Goal: Communication & Community: Share content

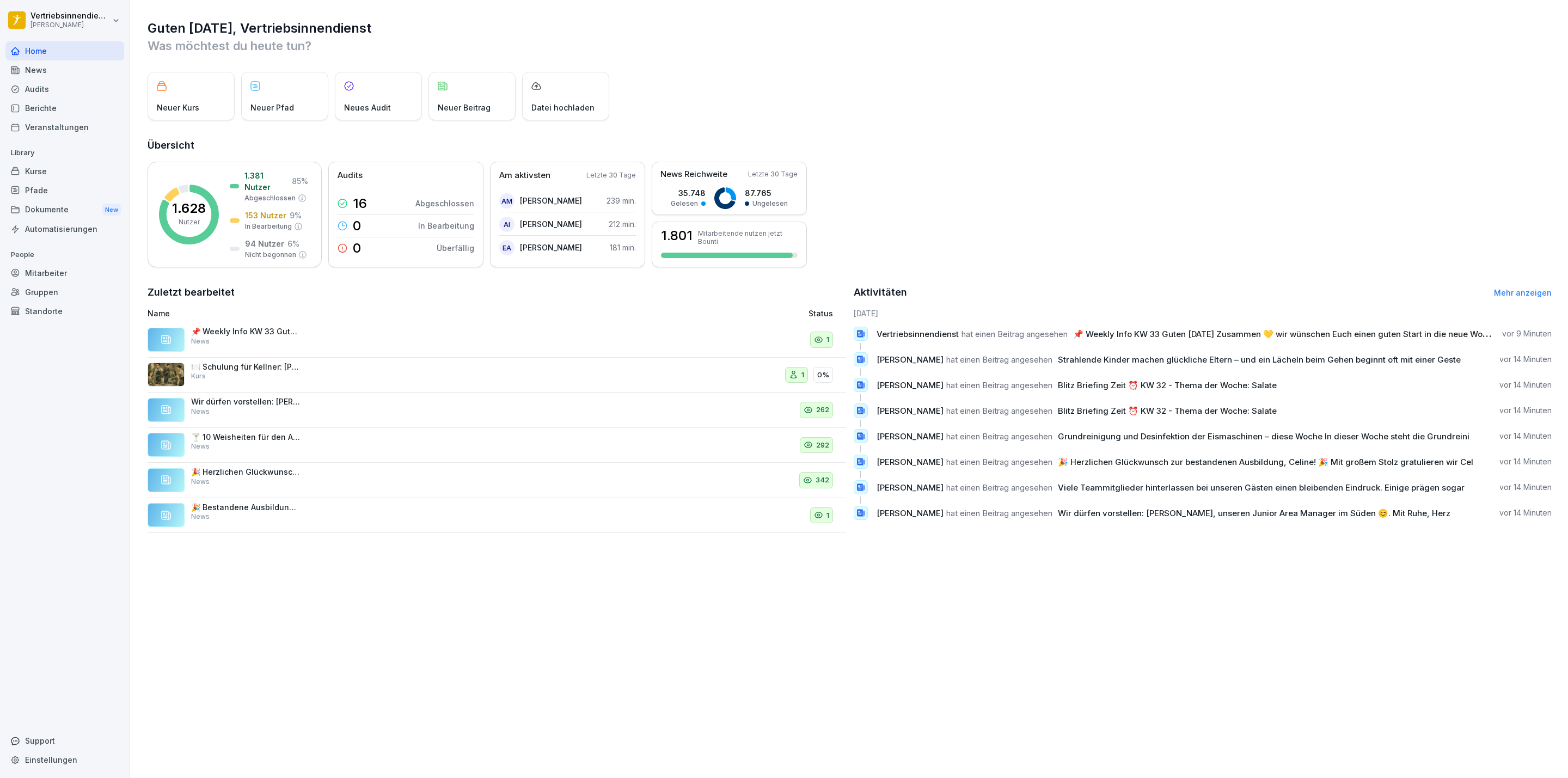
click at [64, 209] on div "Dokumente New" at bounding box center [65, 210] width 119 height 20
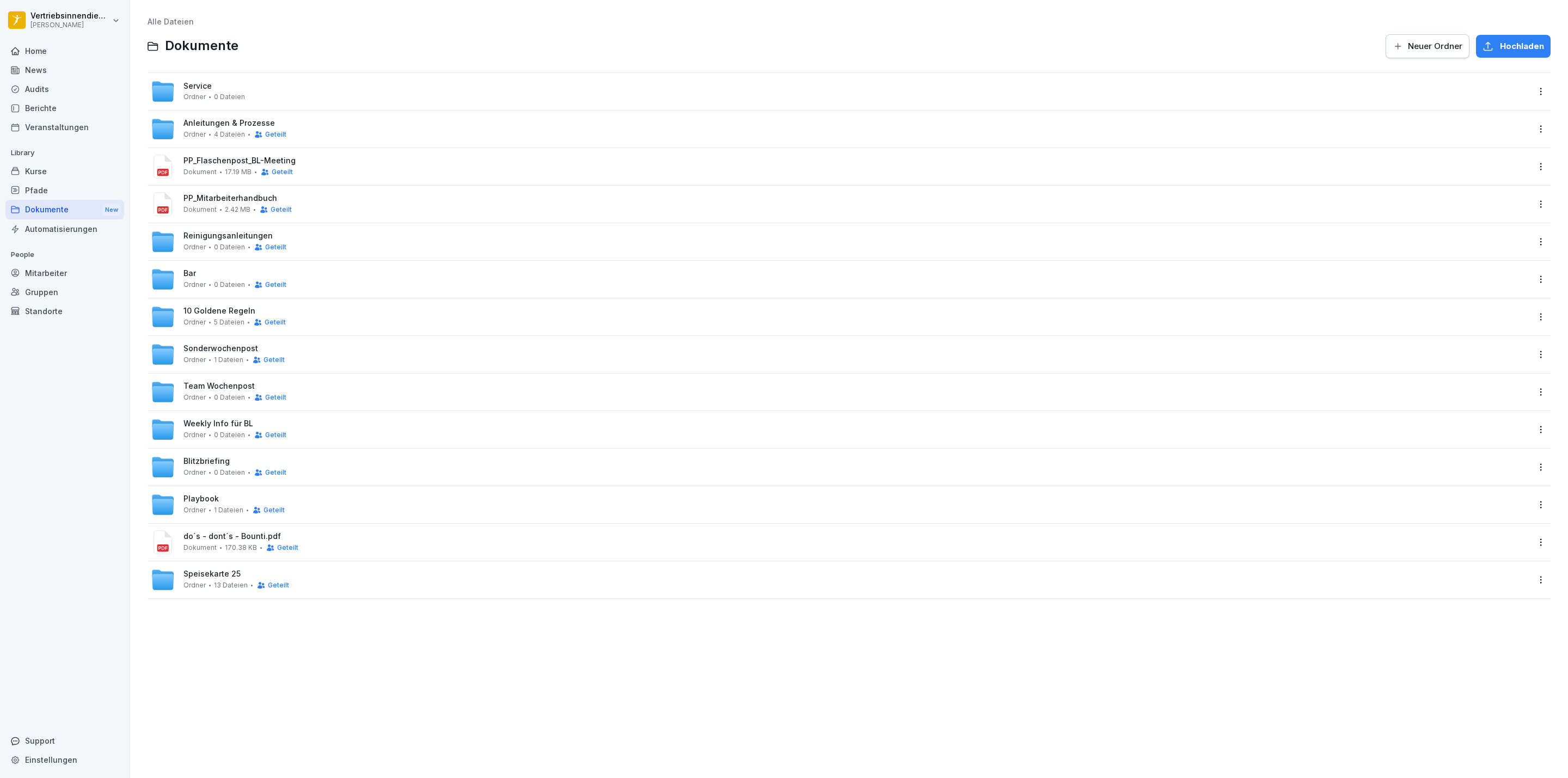
click at [229, 398] on span "0 Dateien" at bounding box center [229, 397] width 31 height 8
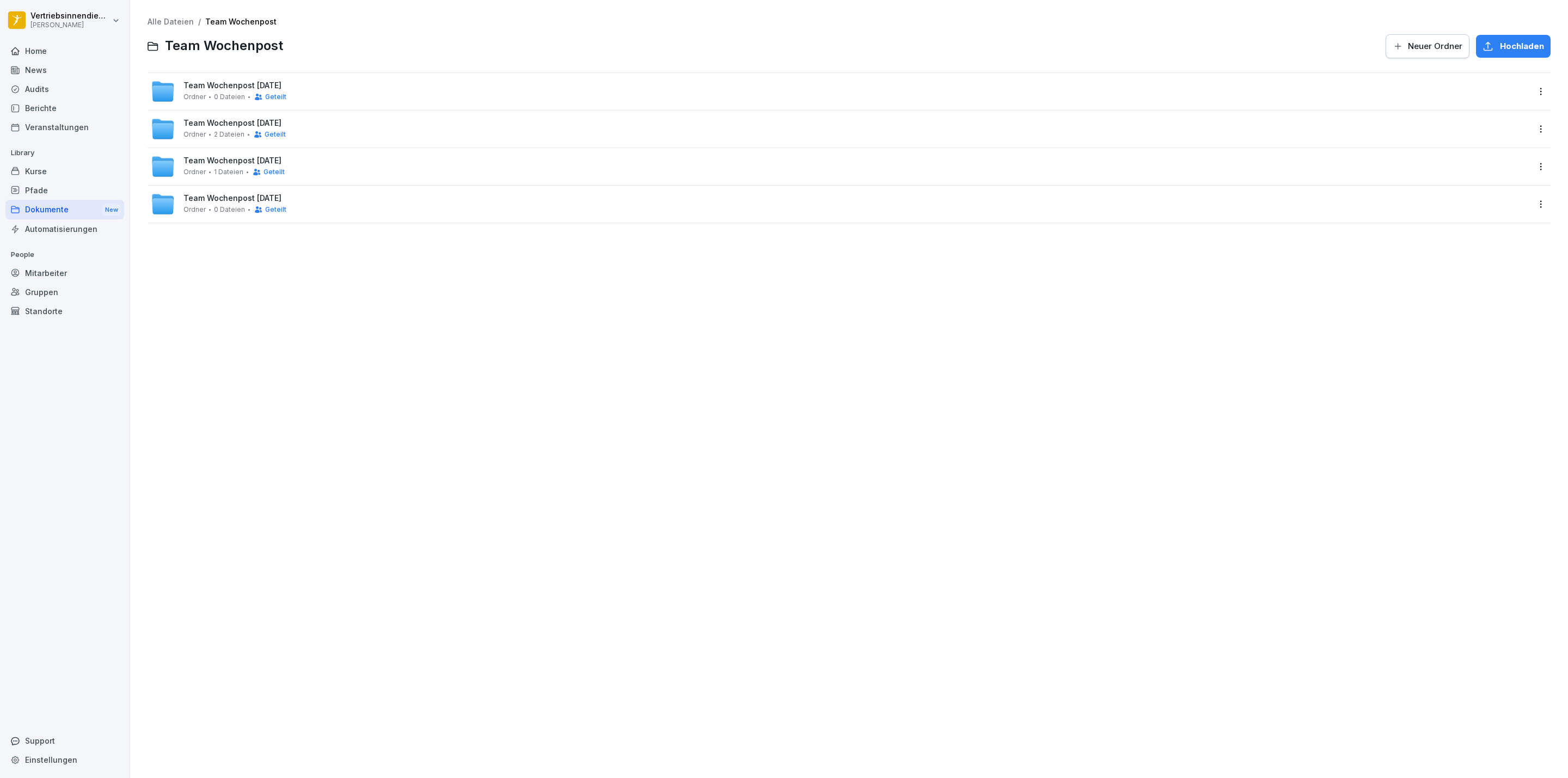
click at [219, 87] on span "Team Wochenpost [DATE]" at bounding box center [232, 85] width 98 height 9
click at [240, 91] on div "Team Wochenpost KW 33 Ordner 1 Dateien Geteilt" at bounding box center [234, 91] width 101 height 20
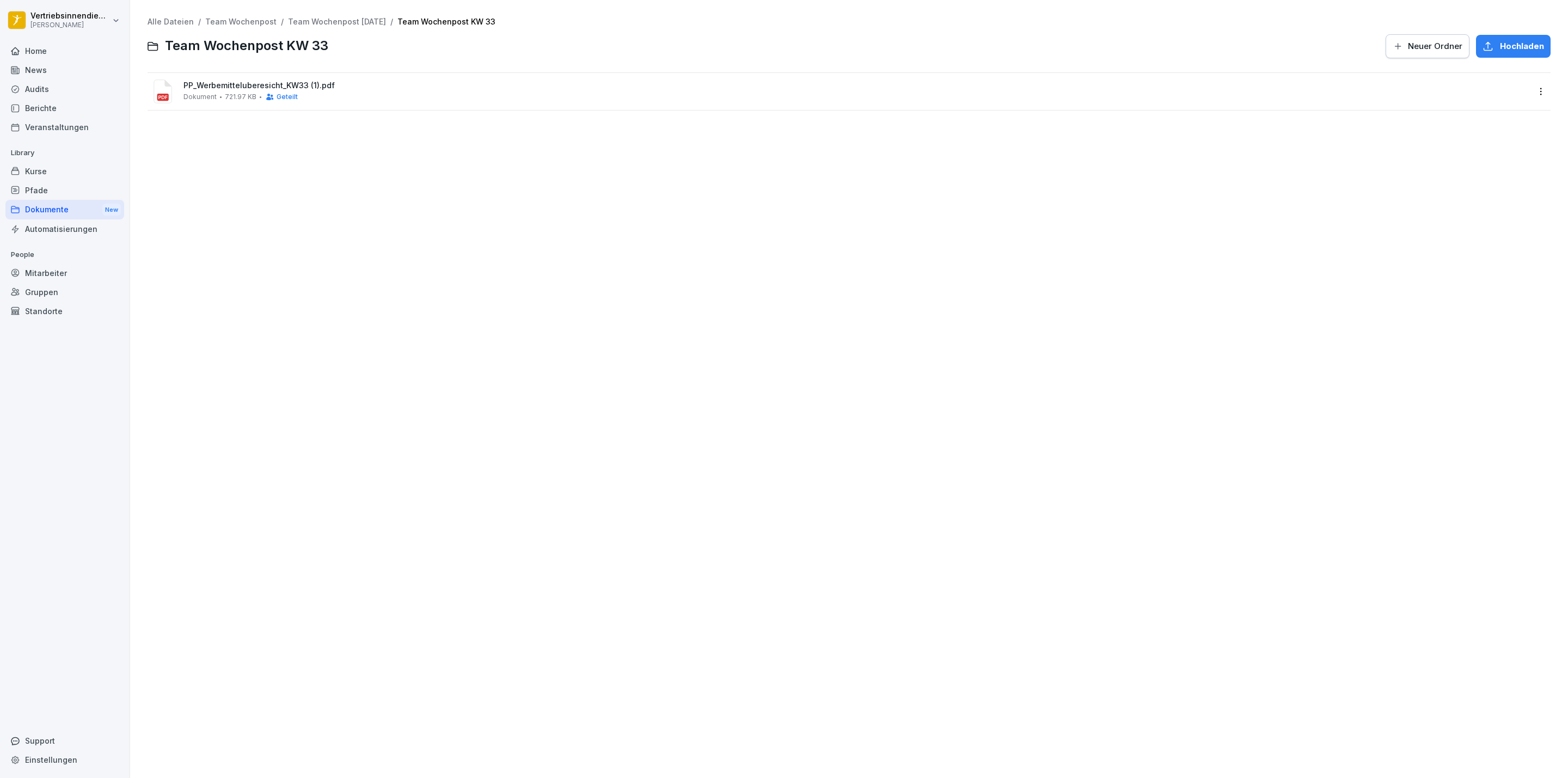
click at [1500, 41] on span "Hochladen" at bounding box center [1522, 46] width 44 height 12
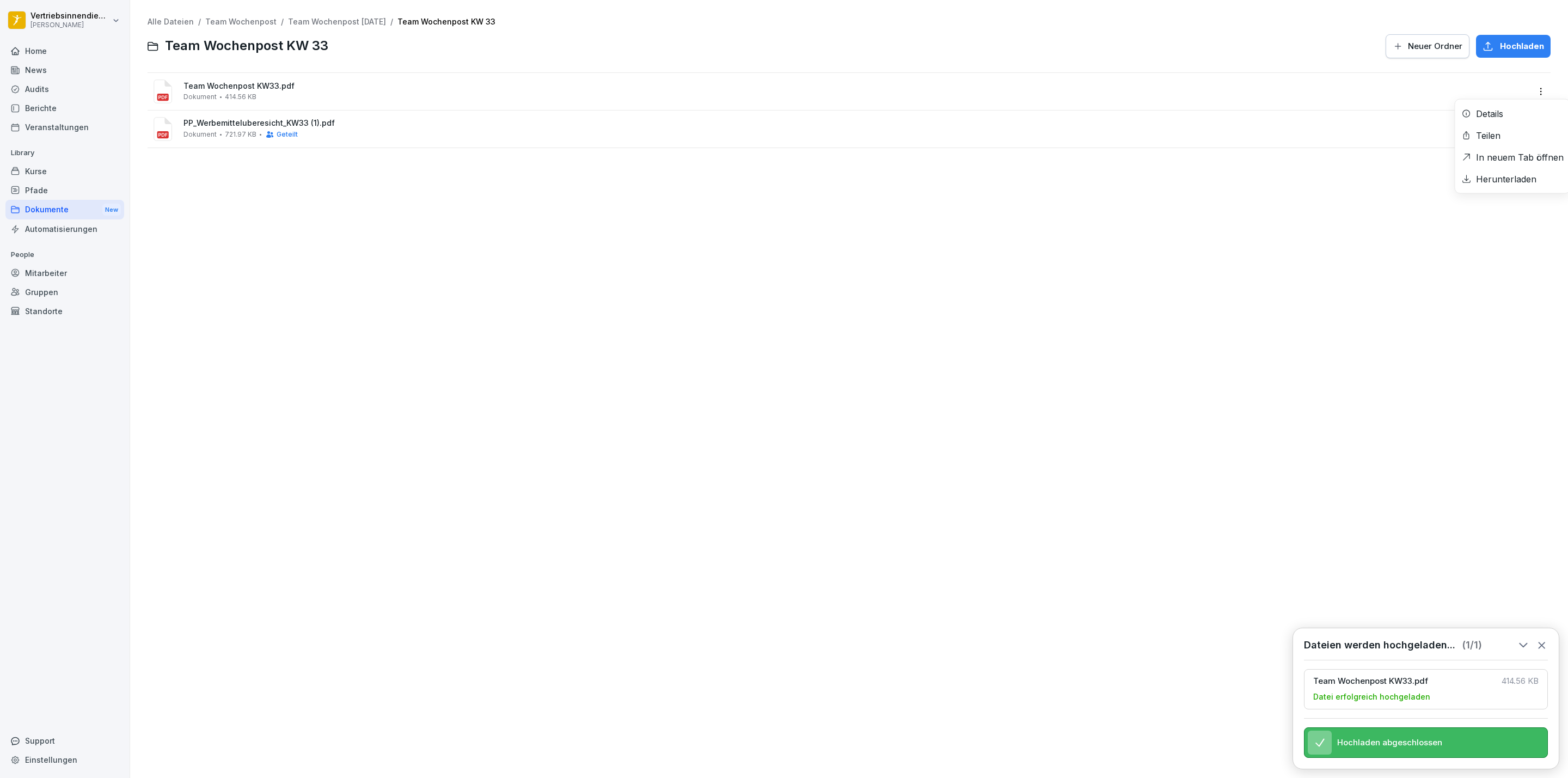
click at [1522, 83] on html "Vertriebsinnendienst [PERSON_NAME] Home News Audits Berichte Veranstaltungen Li…" at bounding box center [784, 389] width 1568 height 778
click at [1503, 129] on div "Teilen" at bounding box center [1512, 136] width 115 height 22
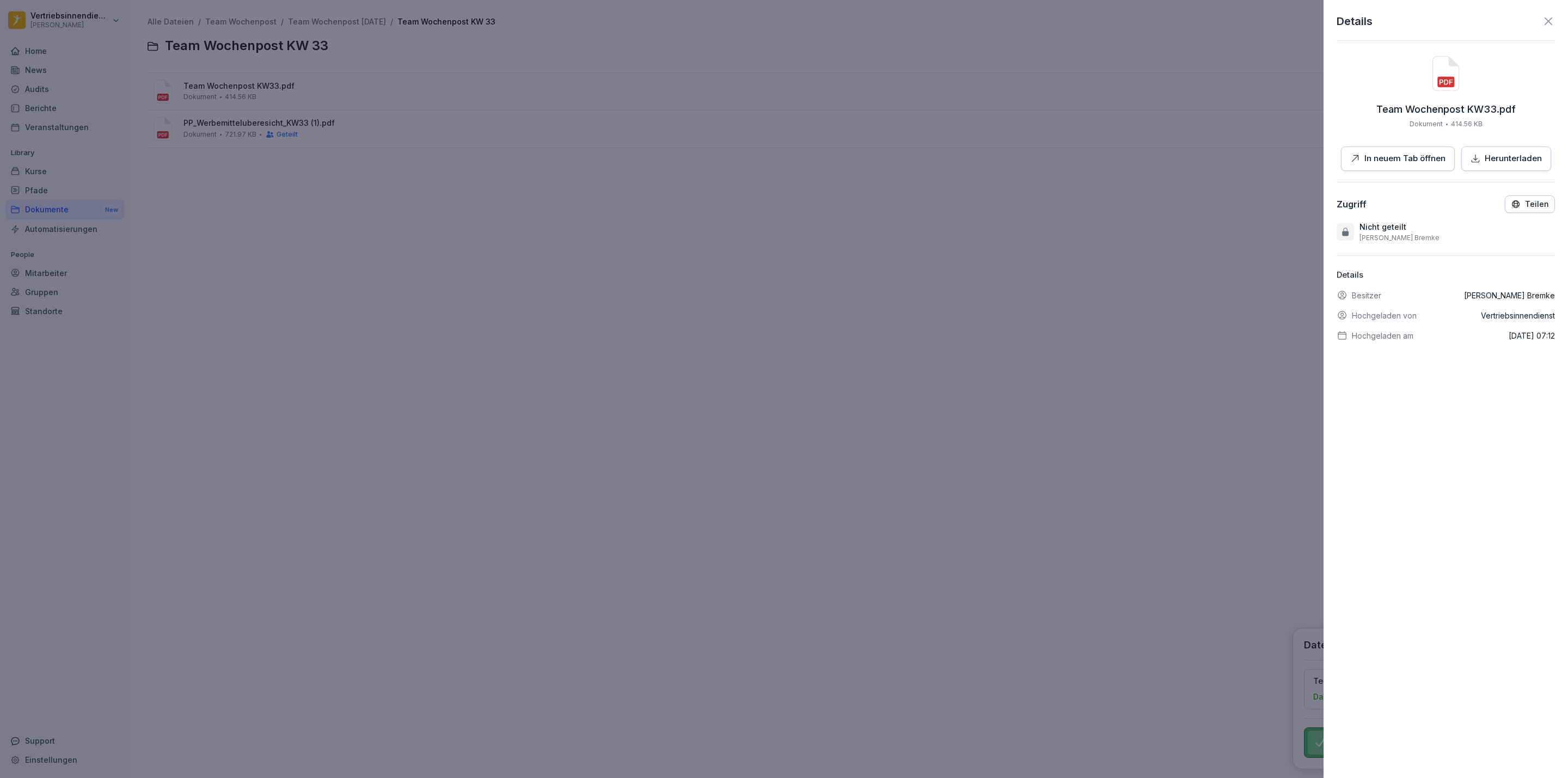
click at [1511, 202] on icon "button" at bounding box center [1516, 204] width 10 height 10
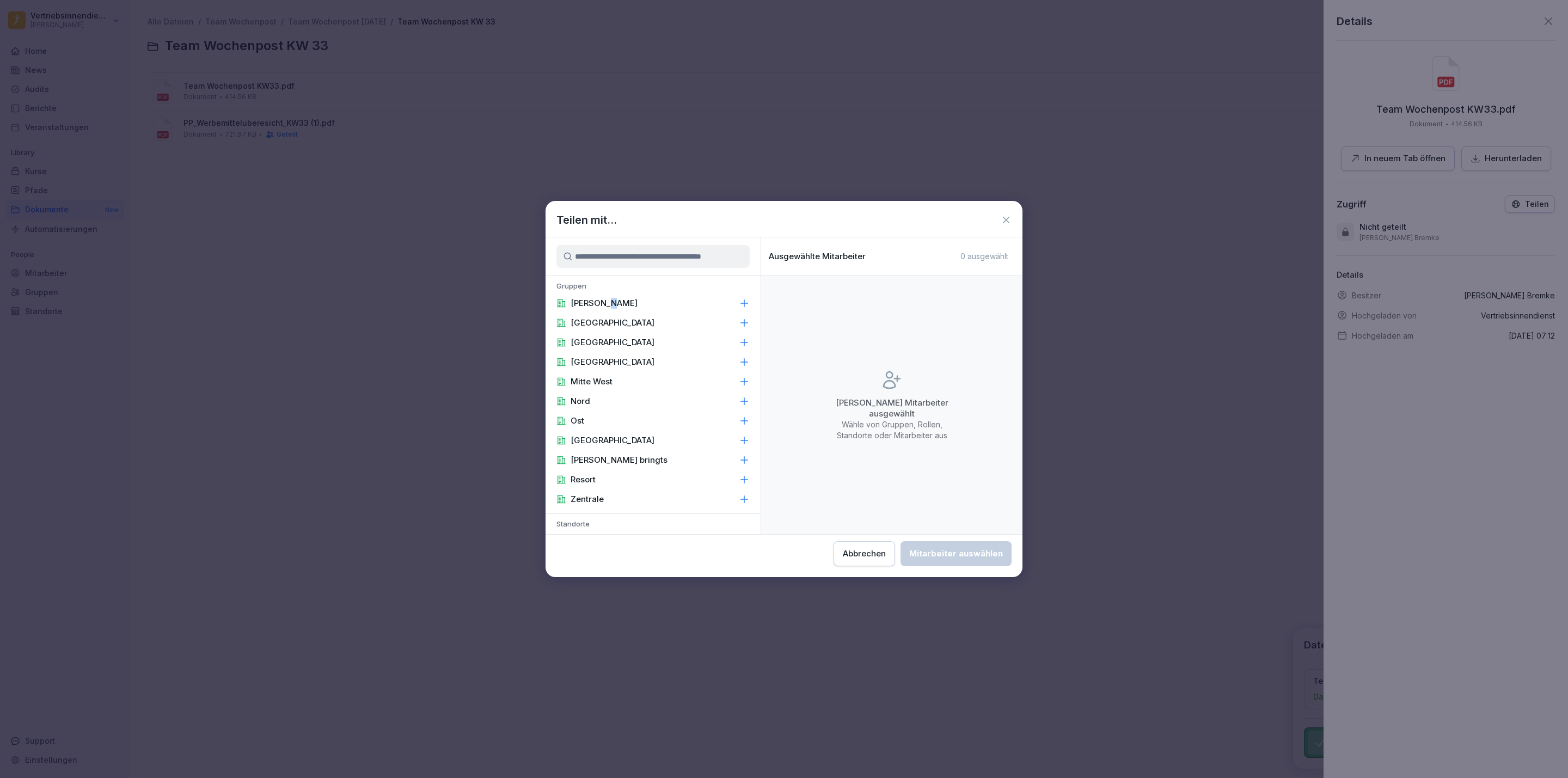
click at [606, 302] on p "[PERSON_NAME]" at bounding box center [604, 303] width 67 height 11
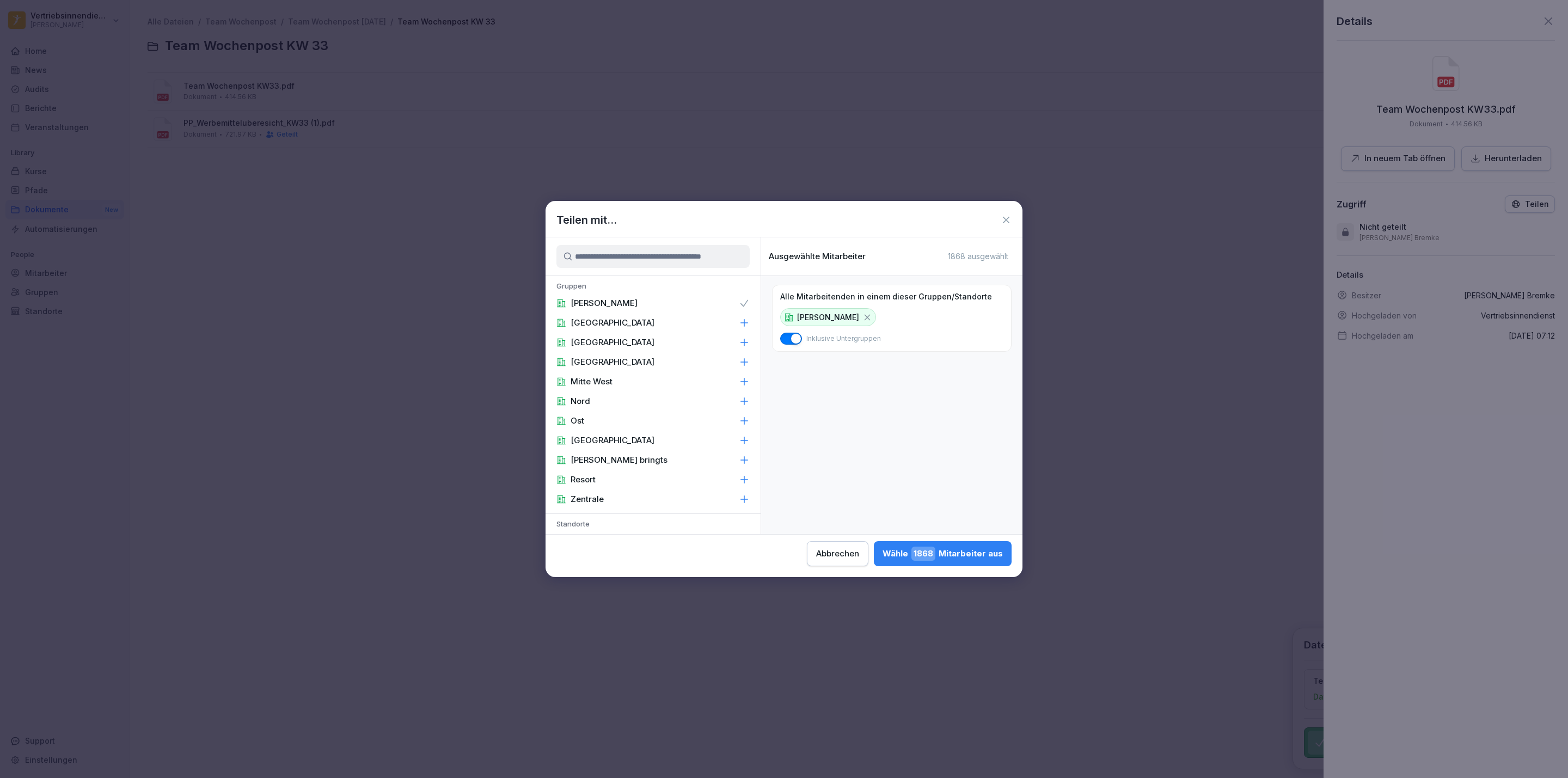
click at [944, 544] on button "Wähle 1868 Mitarbeiter aus" at bounding box center [942, 554] width 138 height 25
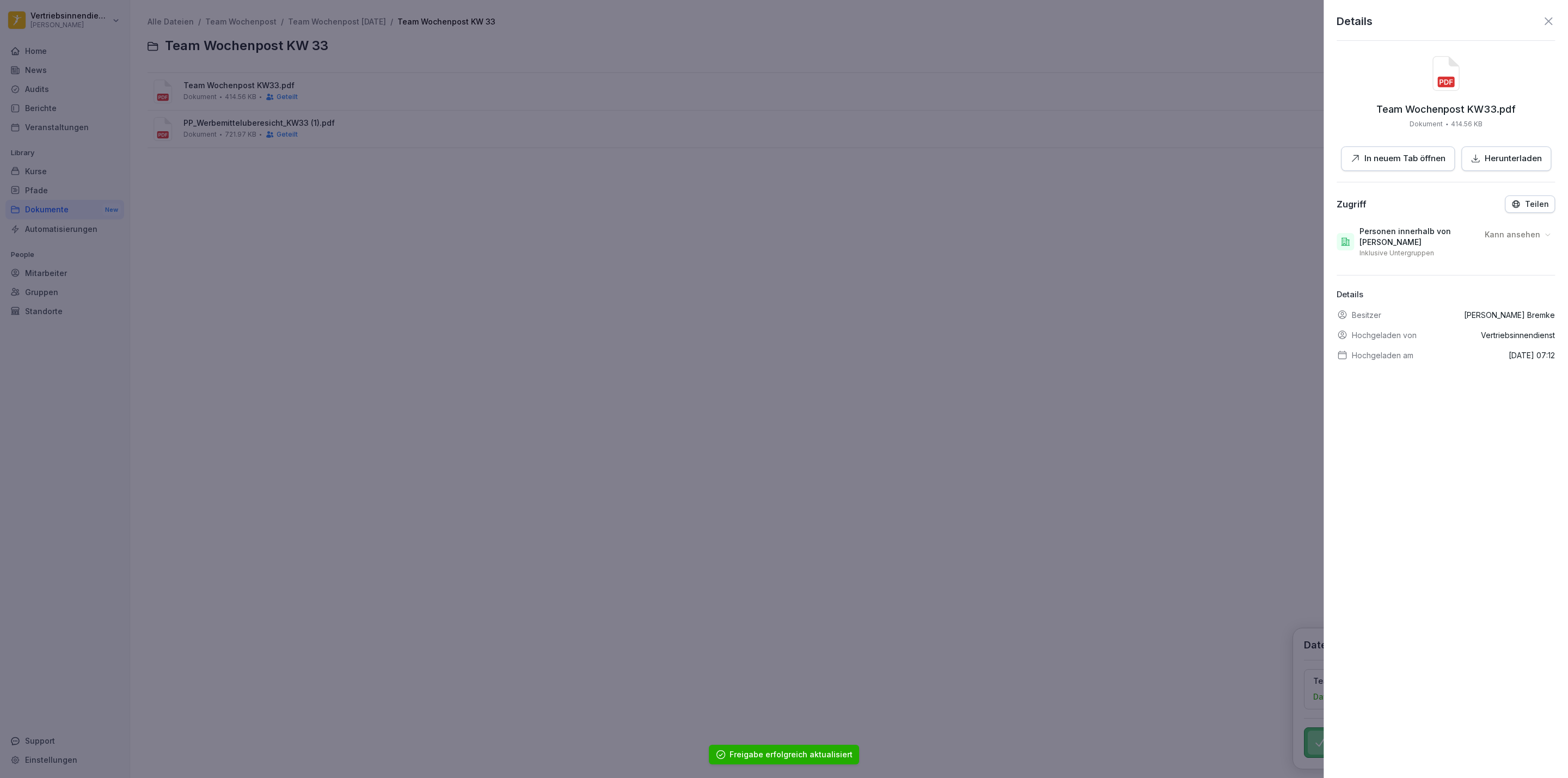
click at [384, 263] on div at bounding box center [784, 389] width 1568 height 778
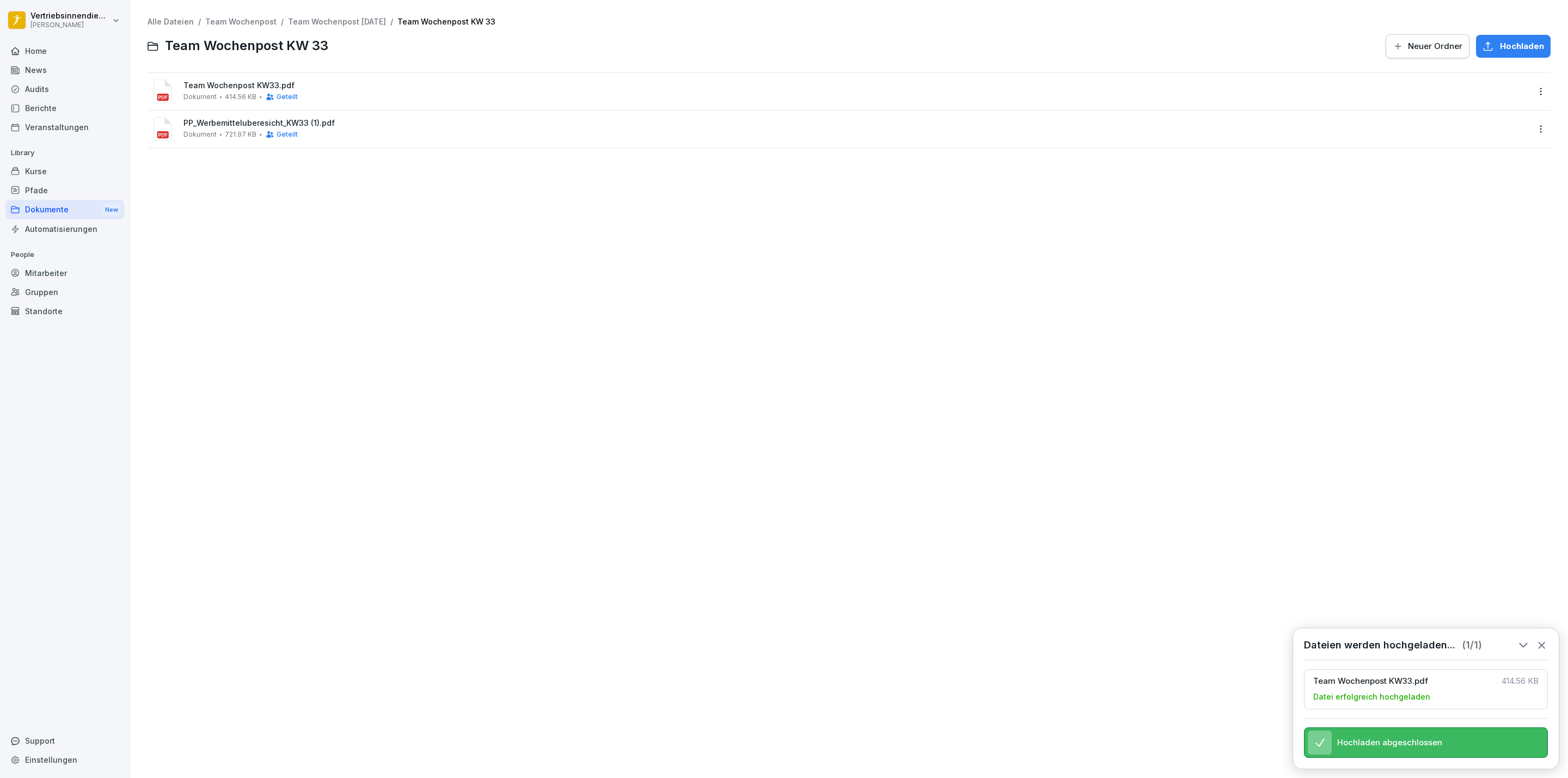
click at [609, 433] on div "Alle Dateien / Team Wochenpost / Team Wochenpost [DATE] / Team Wochenpost KW 33…" at bounding box center [849, 389] width 1422 height 761
click at [69, 67] on div "News" at bounding box center [65, 70] width 119 height 19
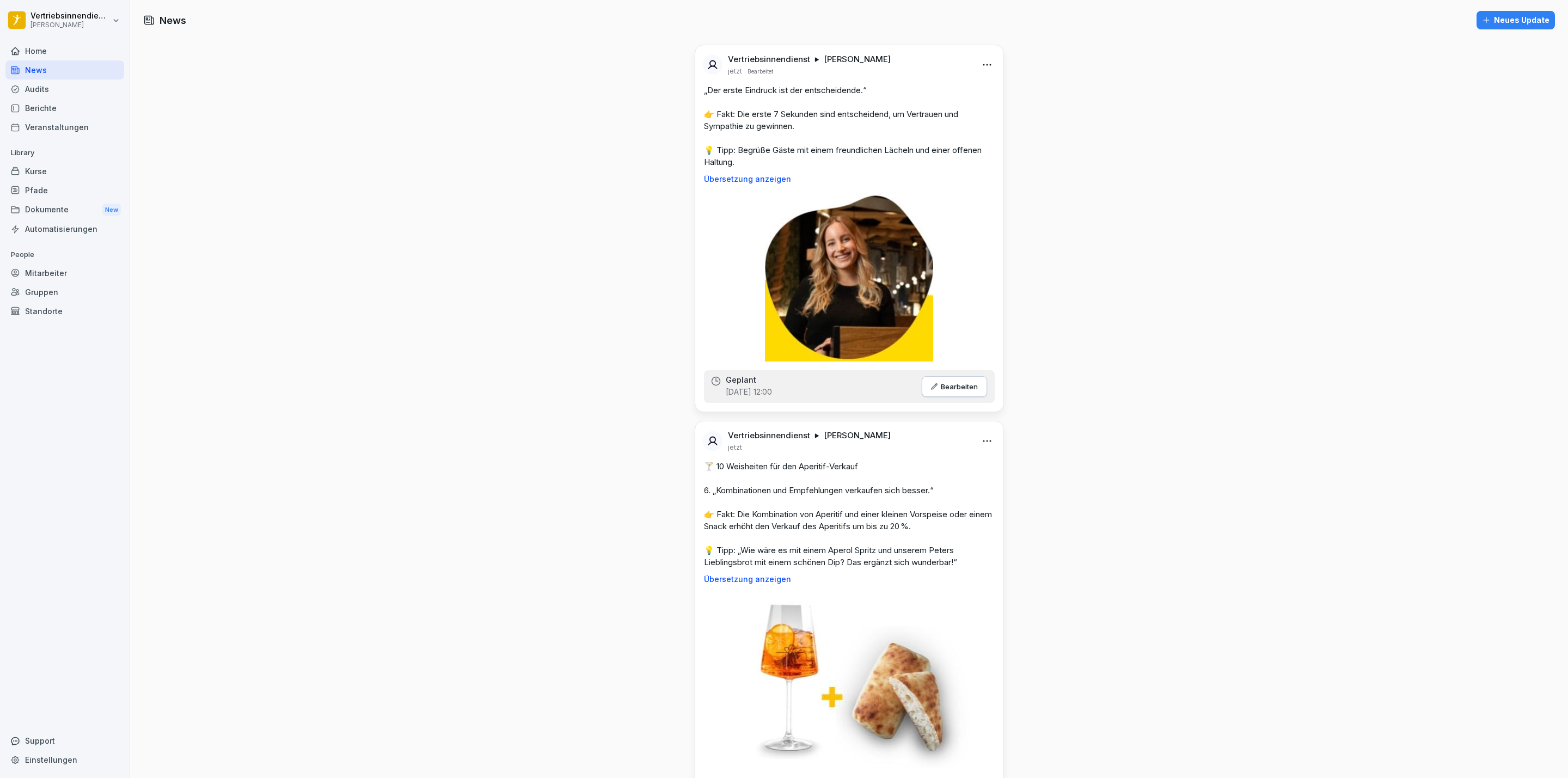
click at [1516, 19] on div "Neues Update" at bounding box center [1516, 20] width 67 height 12
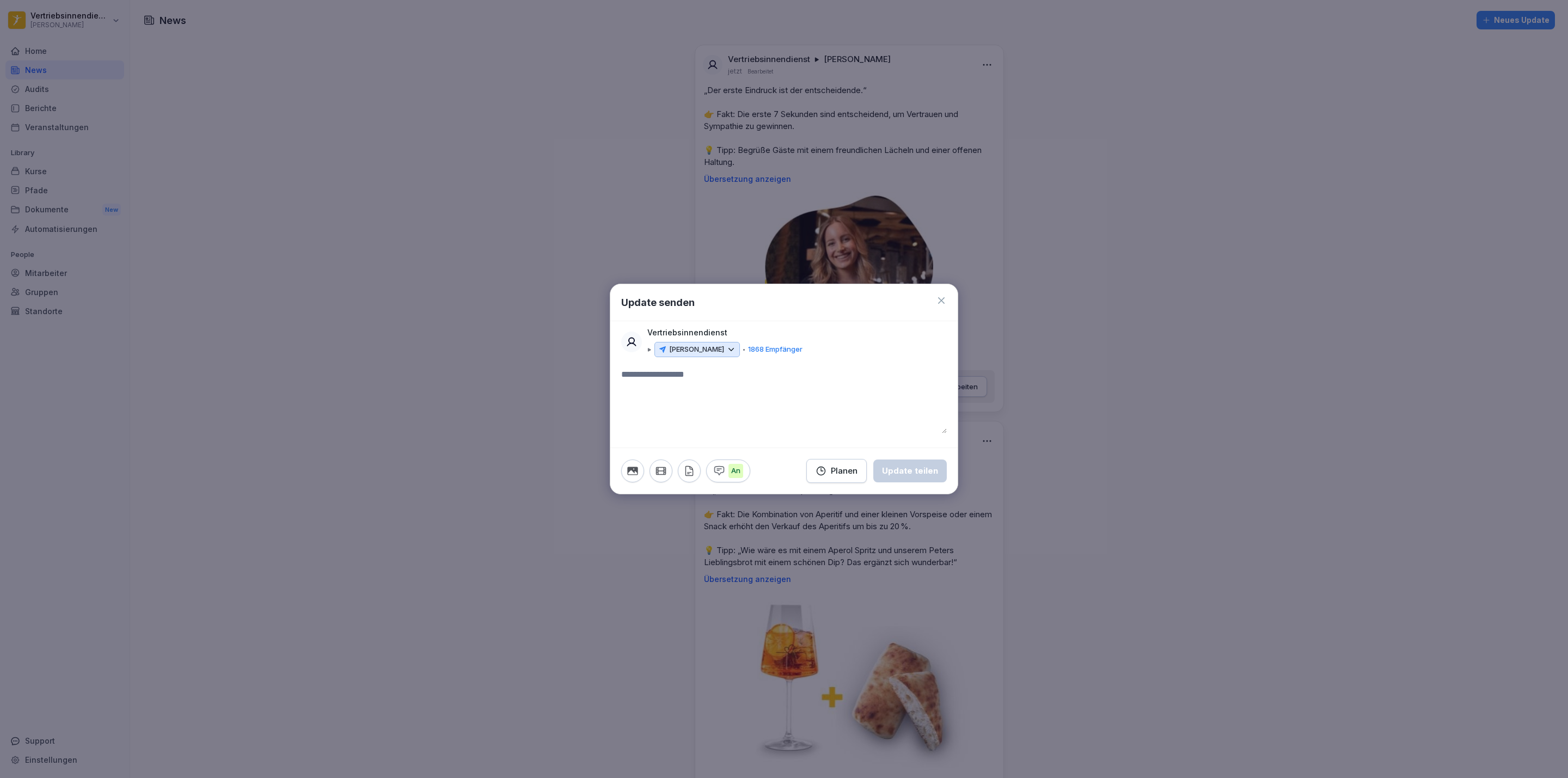
click at [652, 380] on textarea at bounding box center [783, 400] width 325 height 65
drag, startPoint x: 655, startPoint y: 376, endPoint x: 296, endPoint y: 186, distance: 406.2
click at [296, 185] on div at bounding box center [784, 389] width 1568 height 778
click at [939, 304] on icon at bounding box center [941, 301] width 11 height 11
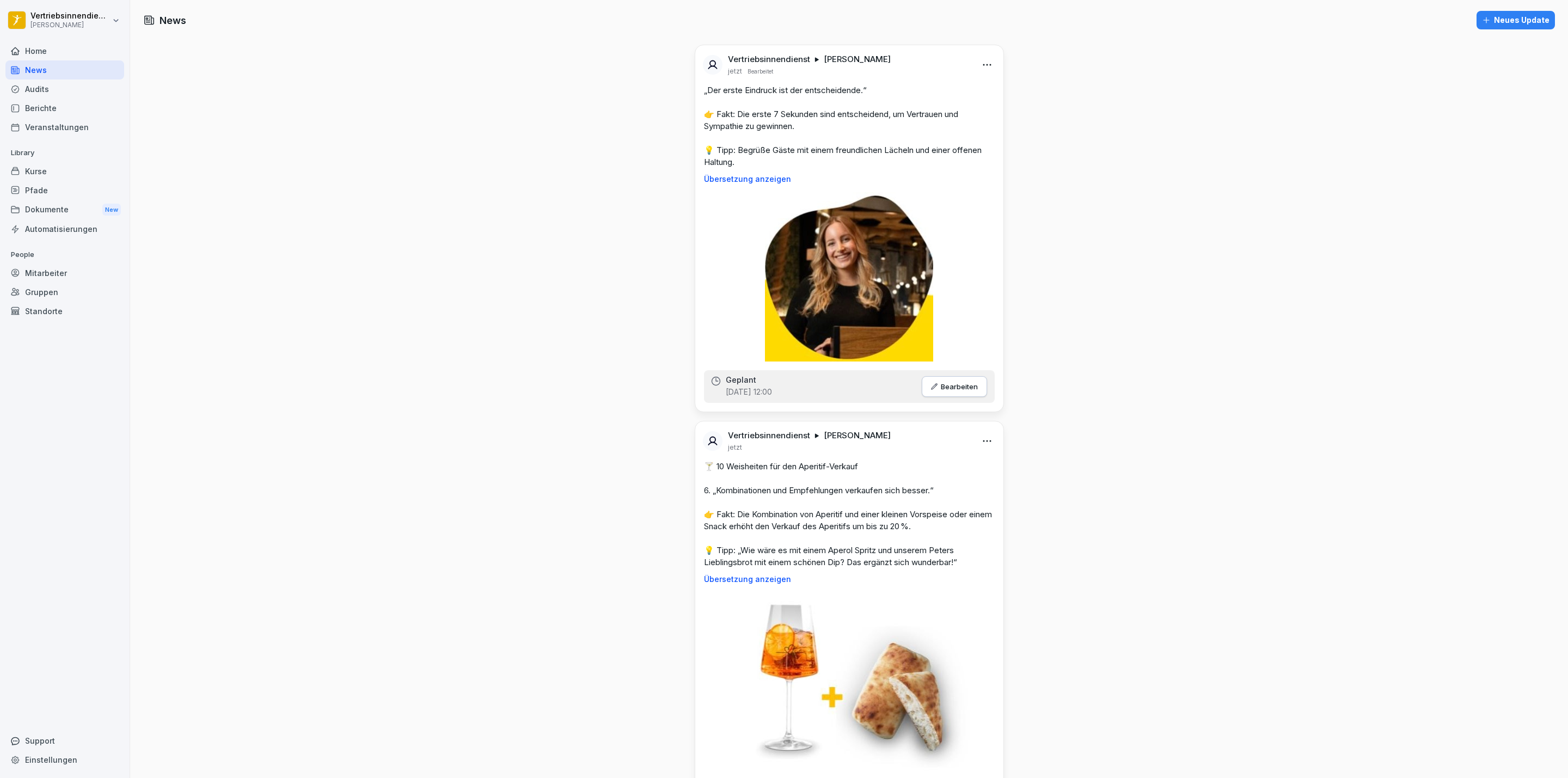
click at [1508, 23] on div "Neues Update" at bounding box center [1516, 20] width 67 height 12
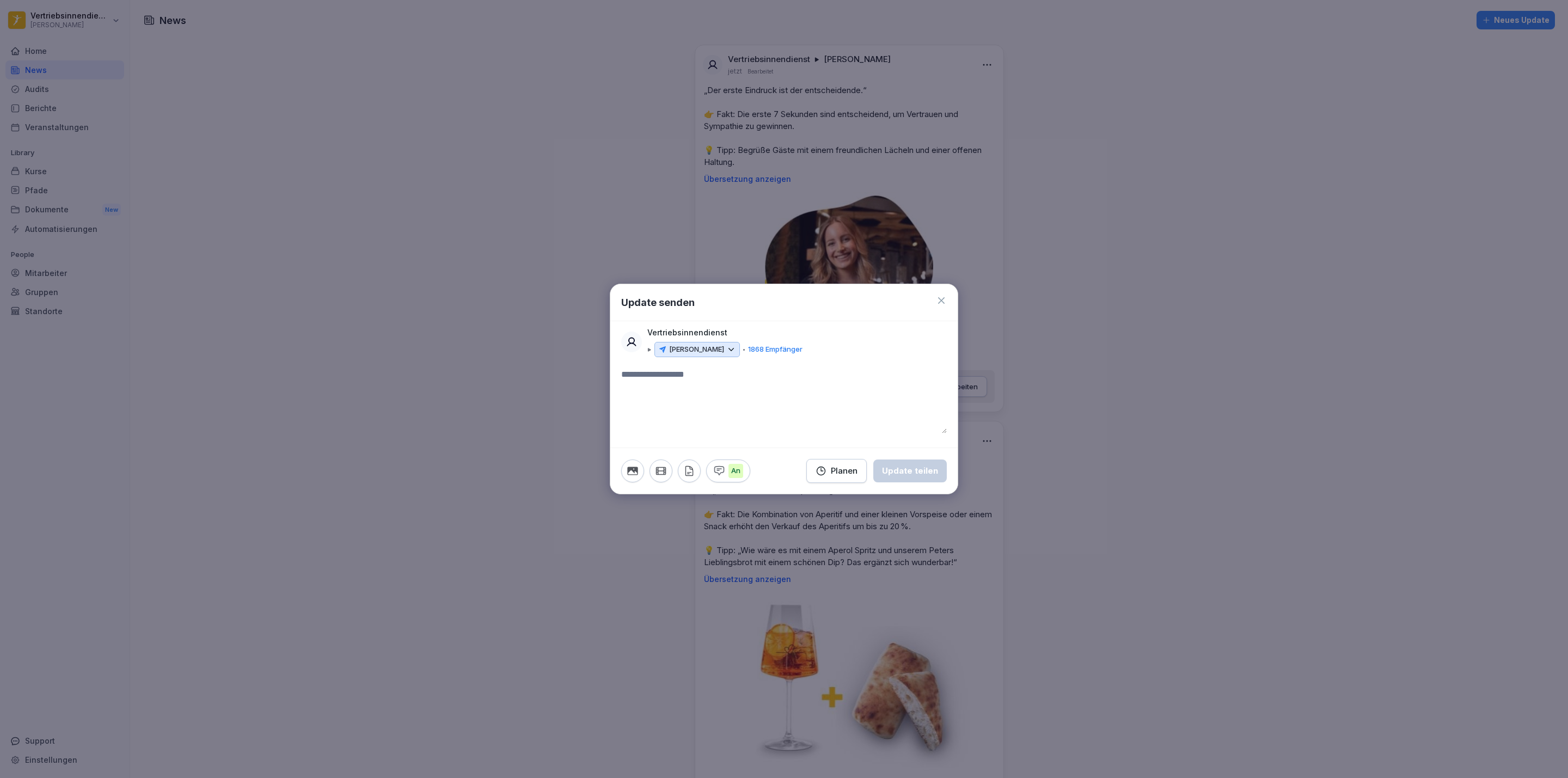
click at [645, 381] on textarea at bounding box center [783, 400] width 325 height 65
click at [748, 385] on textarea "**********" at bounding box center [783, 400] width 325 height 65
click at [924, 398] on textarea "**********" at bounding box center [783, 400] width 325 height 65
click at [936, 397] on textarea "**********" at bounding box center [783, 400] width 325 height 65
type textarea "**********"
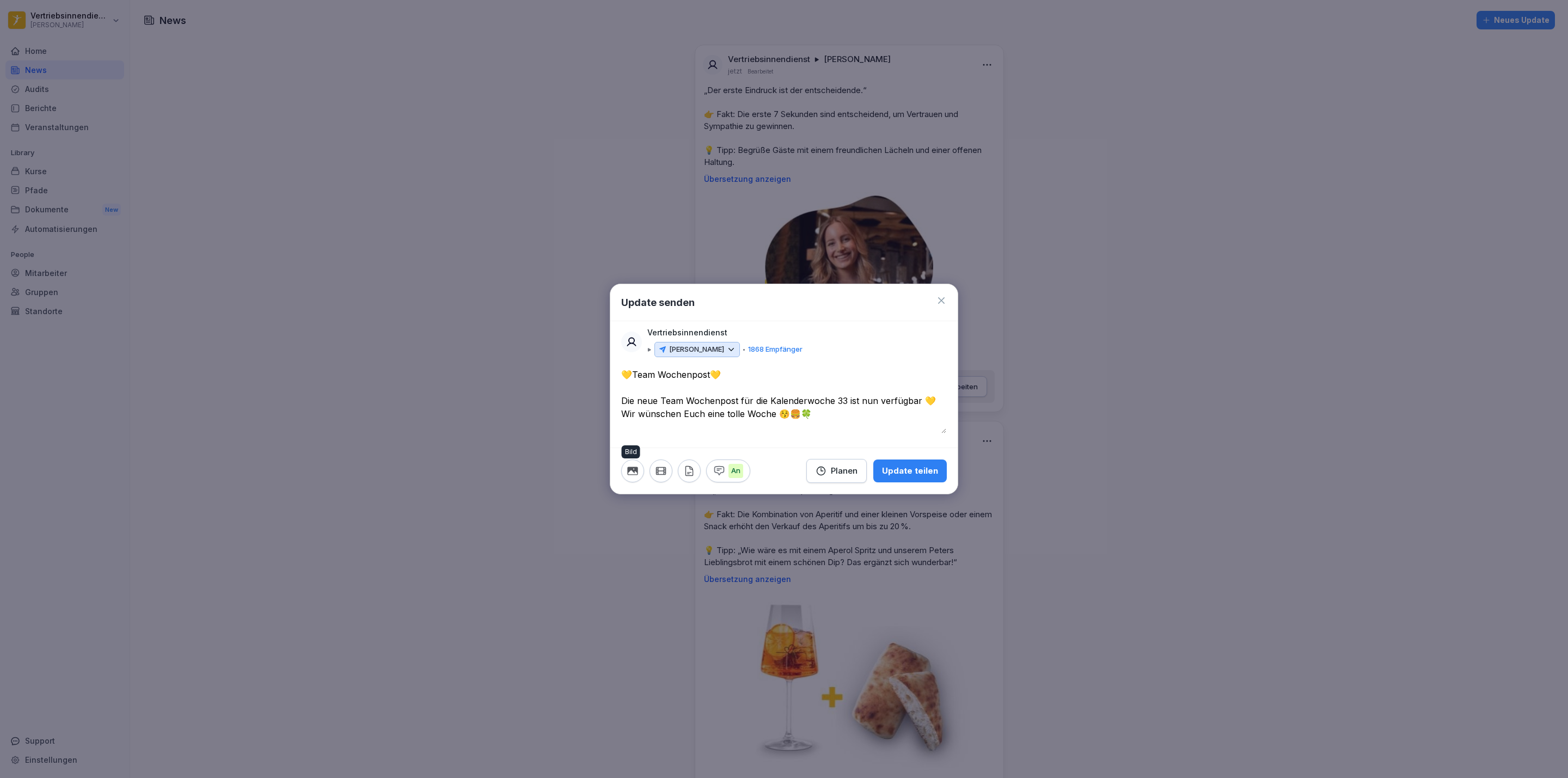
click at [635, 471] on icon "button" at bounding box center [632, 471] width 10 height 8
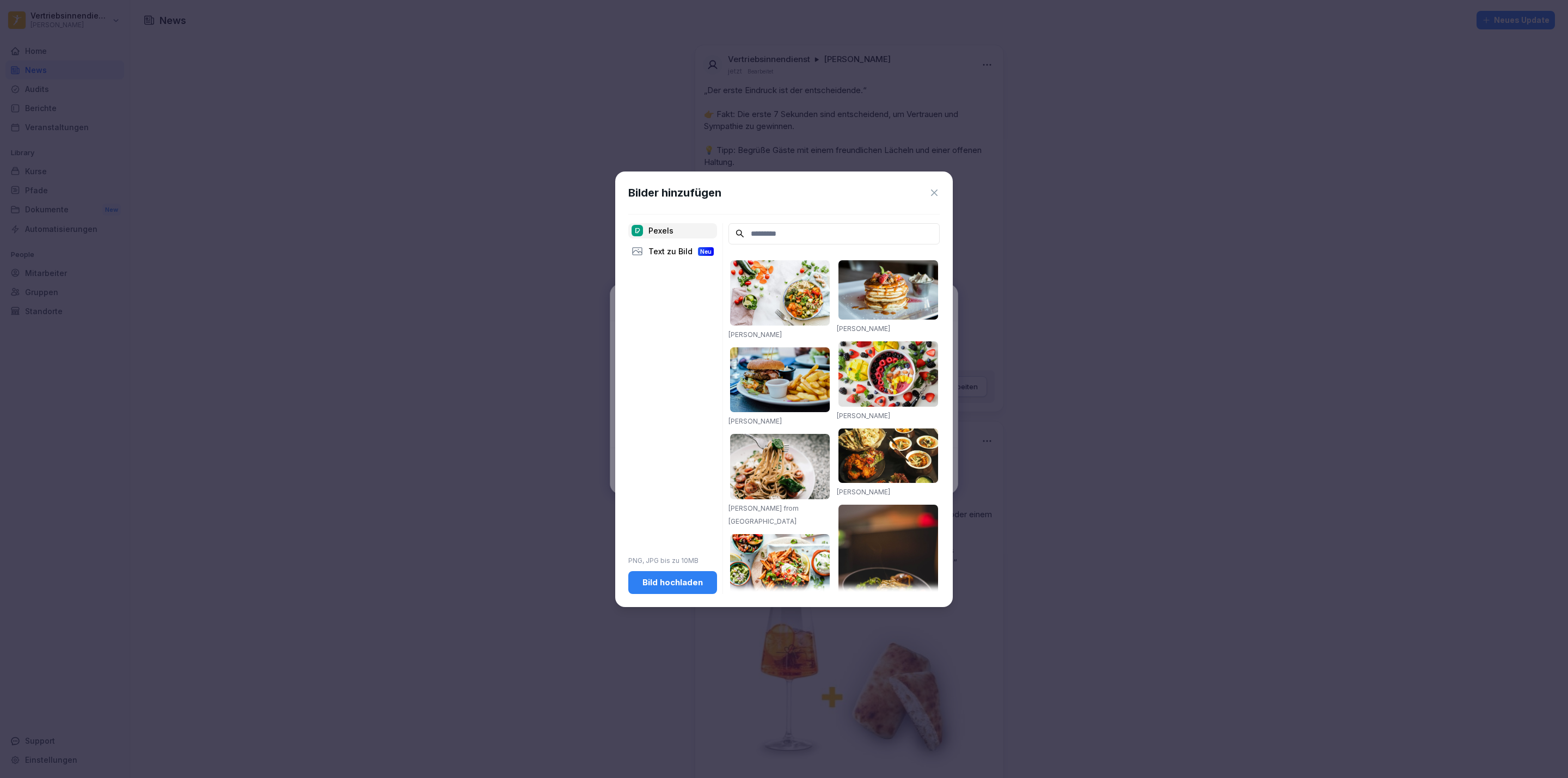
click at [691, 585] on div "Bild hochladen" at bounding box center [673, 582] width 72 height 12
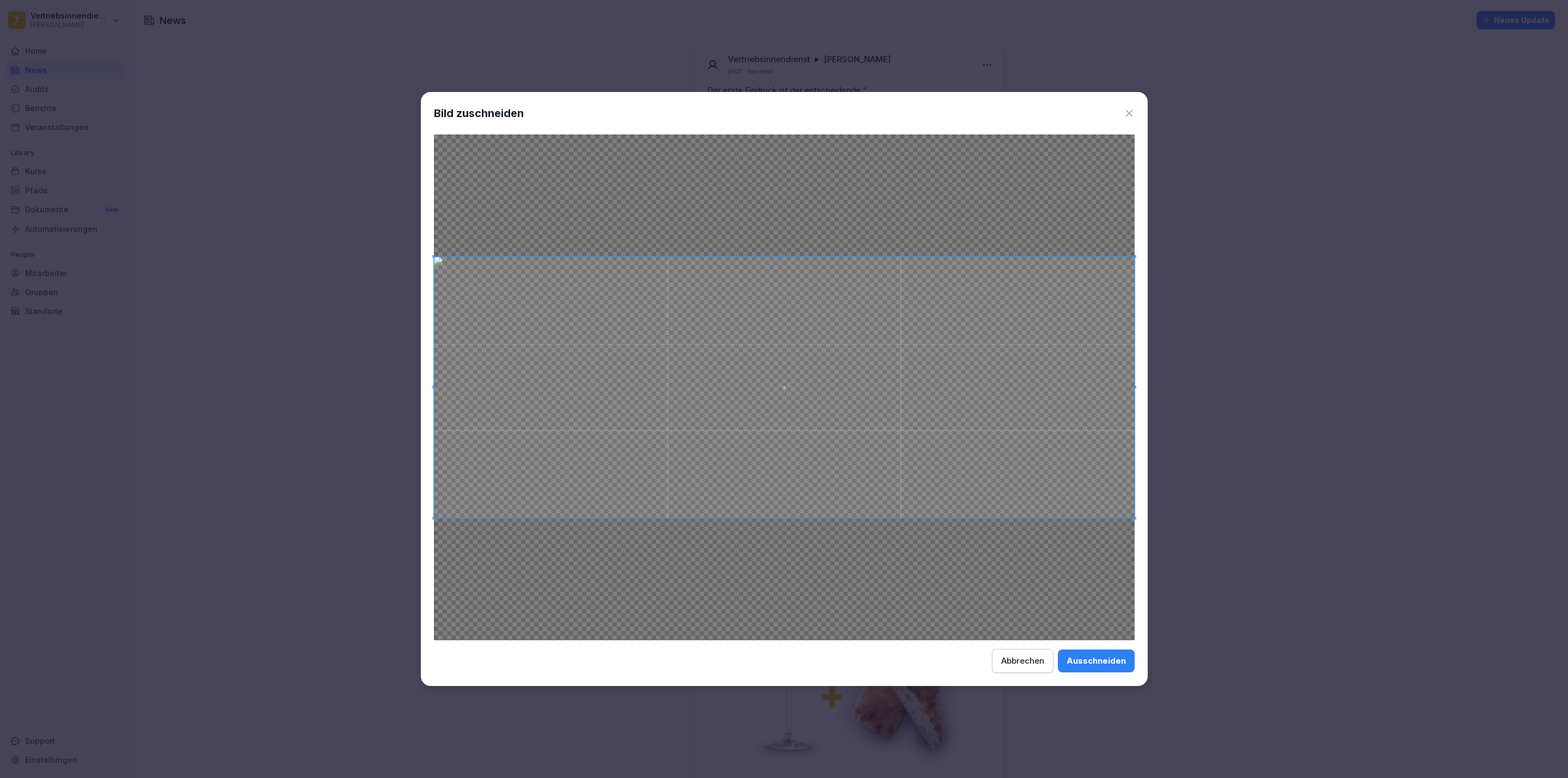
click at [1096, 651] on button "Ausschneiden" at bounding box center [1096, 660] width 77 height 23
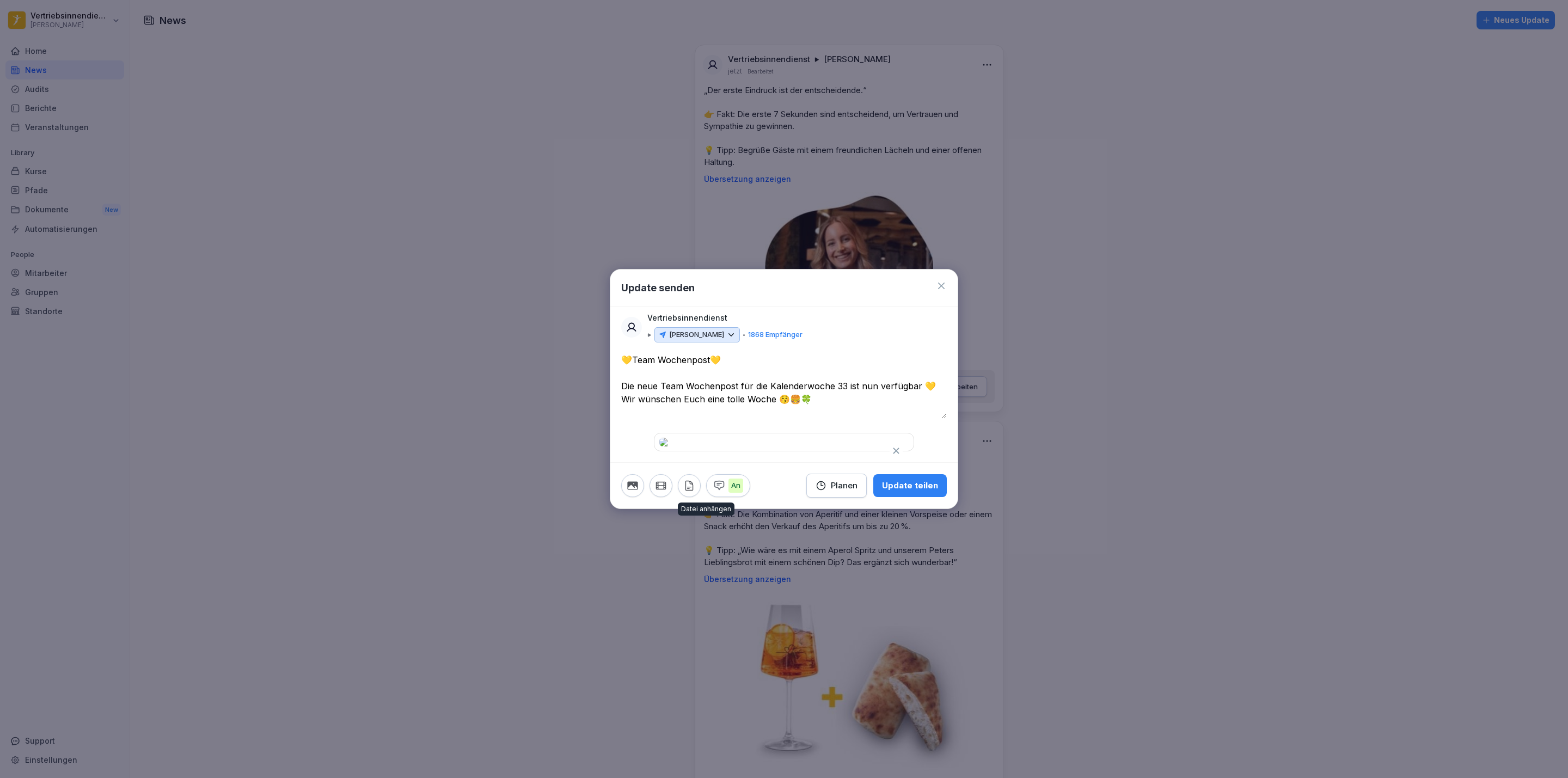
click at [690, 490] on icon "button" at bounding box center [689, 485] width 7 height 9
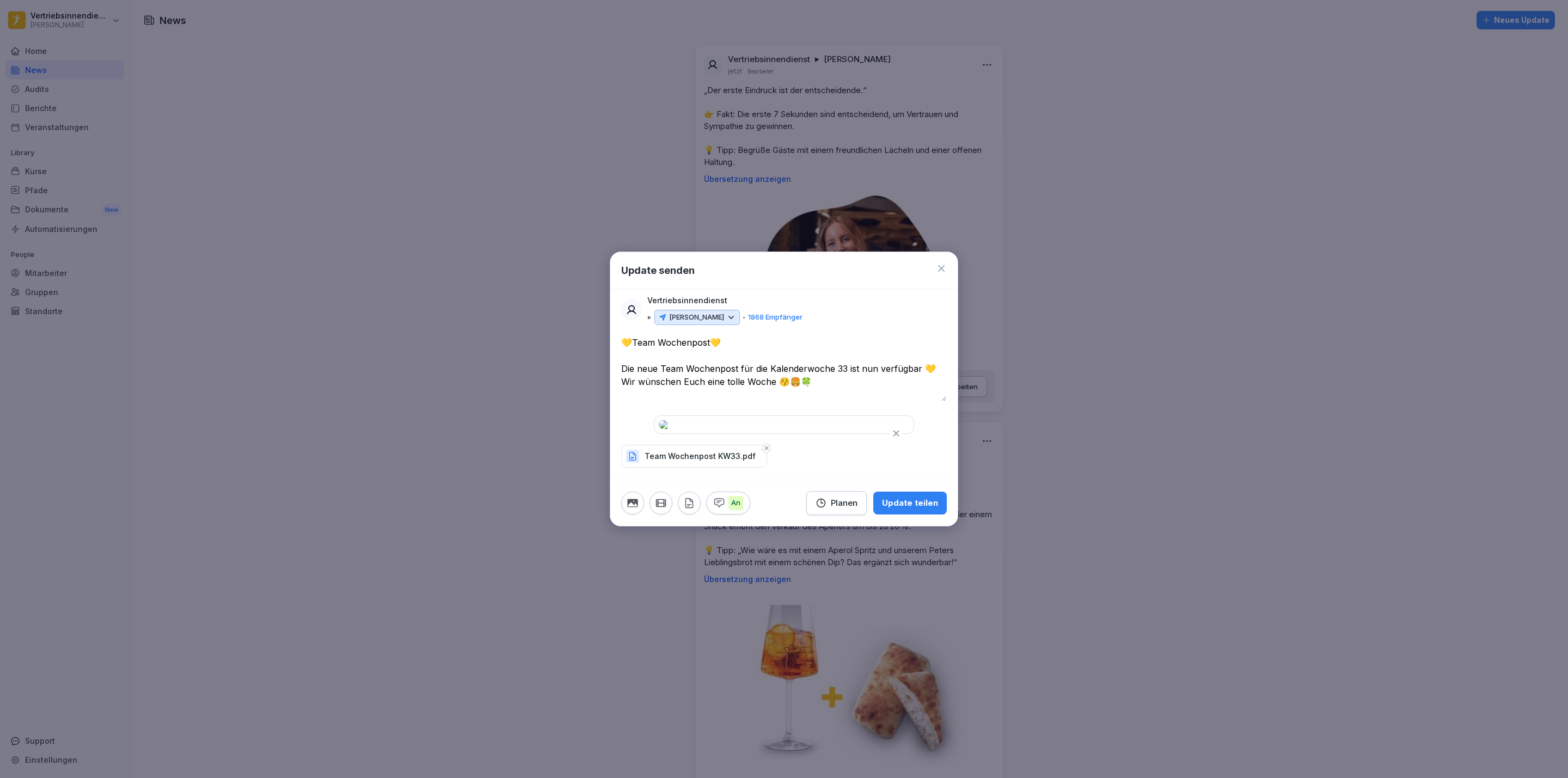
click at [842, 515] on button "Planen" at bounding box center [836, 503] width 61 height 24
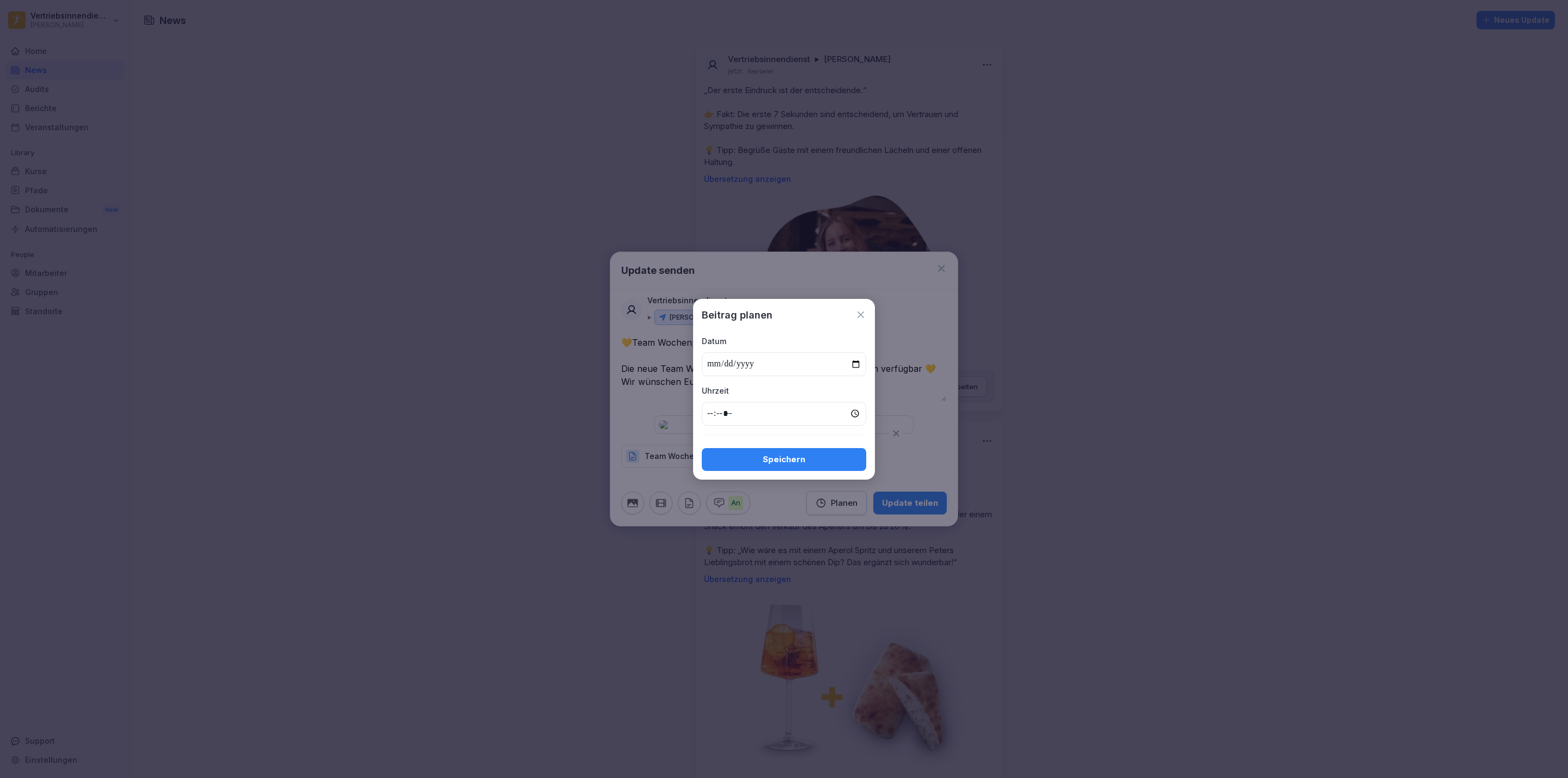
type input "**********"
type input "*****"
click at [787, 464] on div "Speichern" at bounding box center [784, 459] width 147 height 12
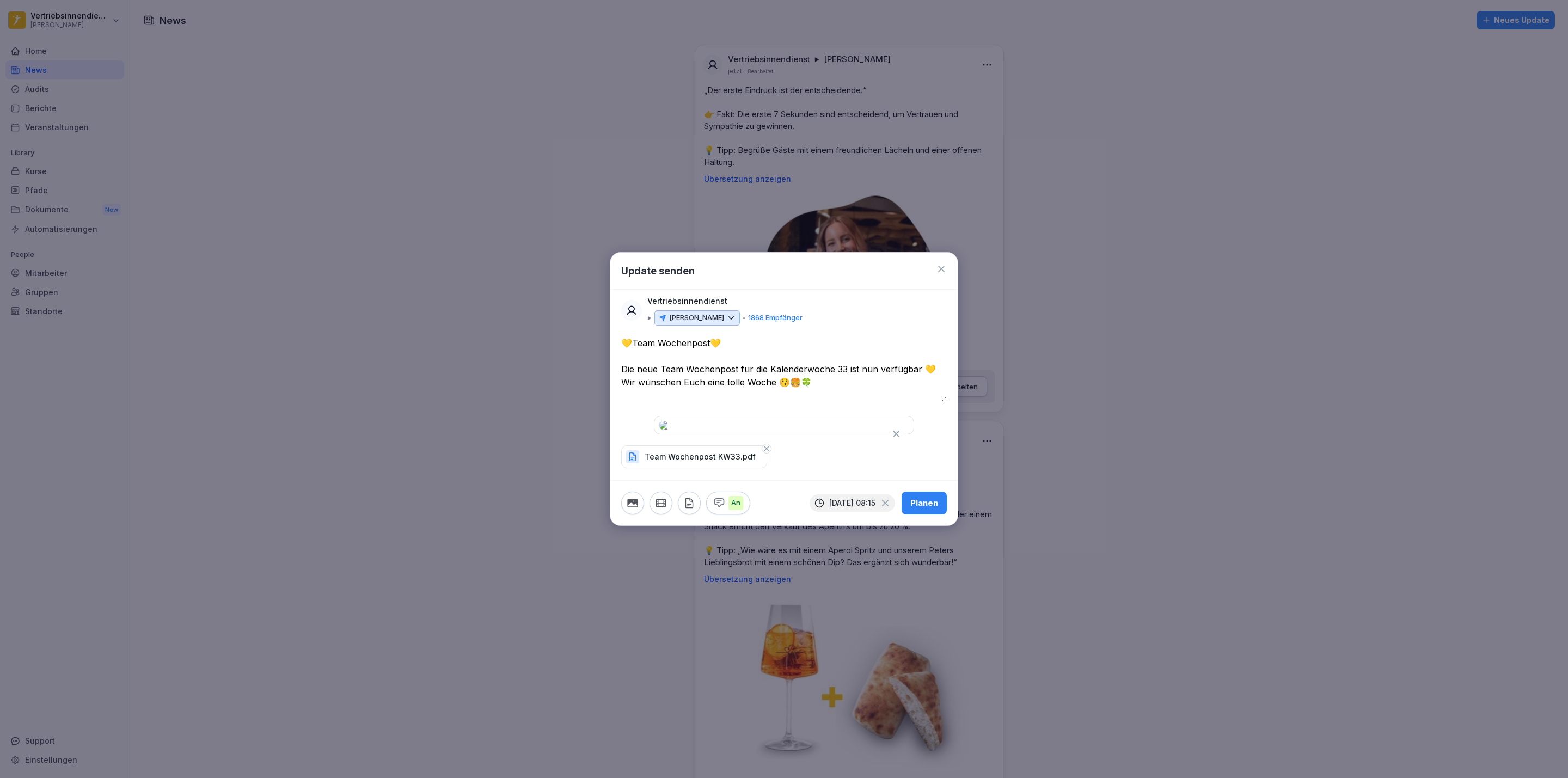
click at [920, 509] on div "Planen" at bounding box center [924, 503] width 28 height 12
